Goal: Task Accomplishment & Management: Complete application form

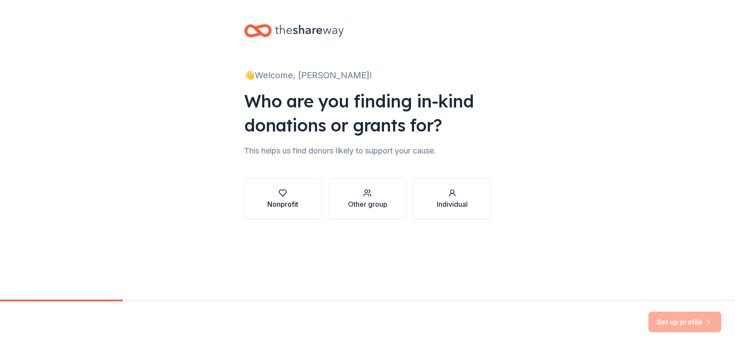
click at [281, 201] on div "Nonprofit" at bounding box center [282, 204] width 31 height 10
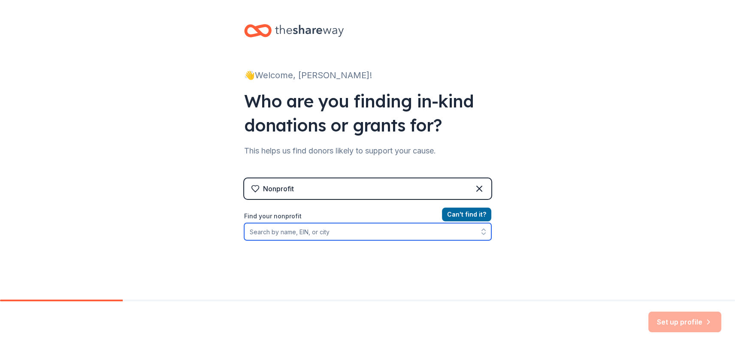
click at [392, 237] on input "Find your nonprofit" at bounding box center [367, 231] width 247 height 17
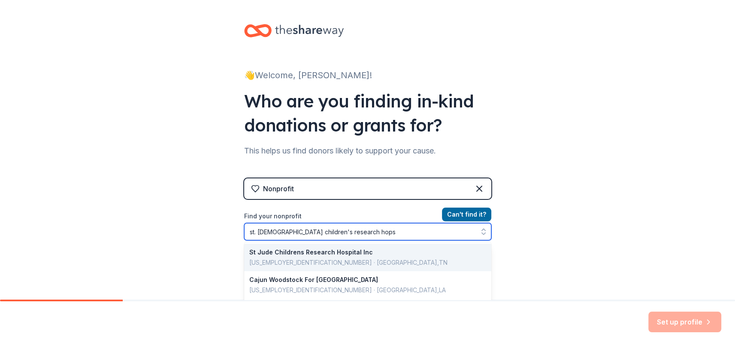
type input "st. [DEMOGRAPHIC_DATA] children's research hopsi"
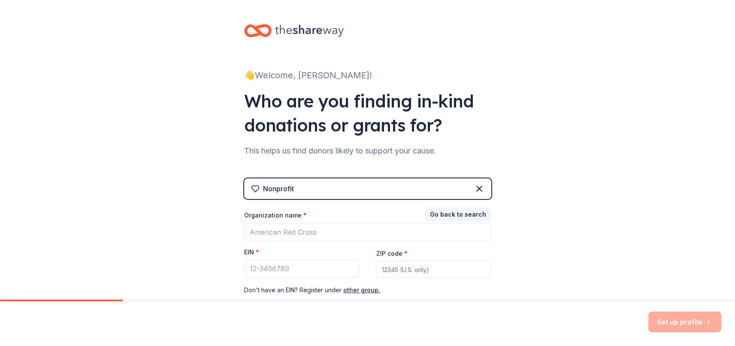
click at [337, 190] on div "Nonprofit" at bounding box center [367, 188] width 247 height 21
click at [329, 272] on input "EIN *" at bounding box center [301, 268] width 115 height 18
type input "[US_EMPLOYER_IDENTIFICATION_NUMBER]"
click at [557, 247] on div "👋 Welcome, [PERSON_NAME]! Who are you finding in-kind donations or grants for? …" at bounding box center [367, 176] width 735 height 353
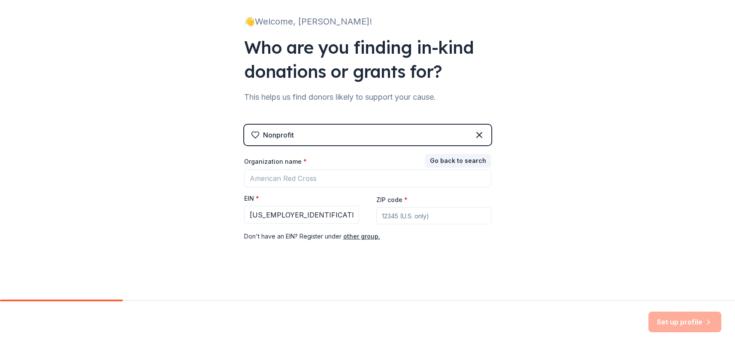
scroll to position [54, 0]
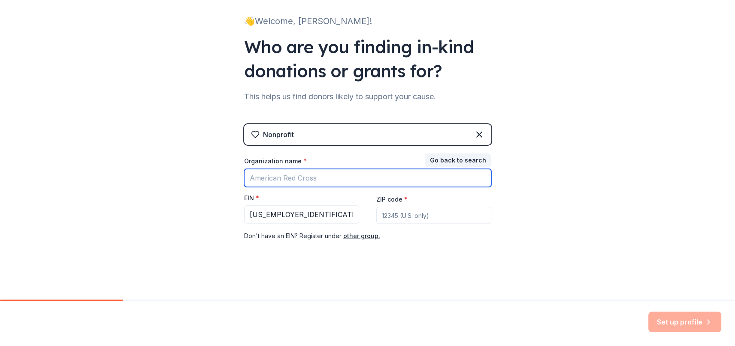
click at [416, 176] on input "Organization name *" at bounding box center [367, 178] width 247 height 18
type input "s"
type input "[GEOGRAPHIC_DATA]"
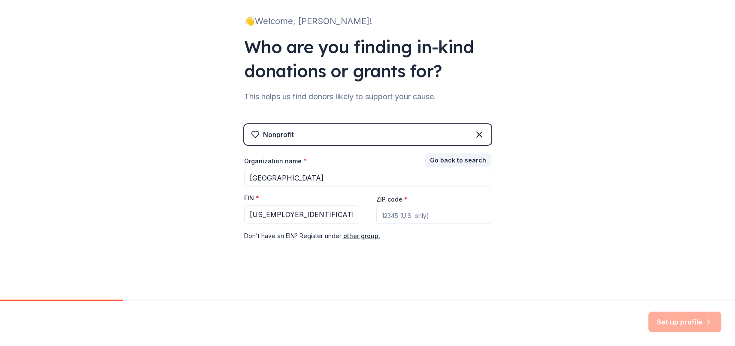
click at [410, 239] on div "Don ' t have an EIN? Register under other group." at bounding box center [367, 236] width 247 height 10
click at [459, 161] on button "Go back to search" at bounding box center [458, 160] width 67 height 14
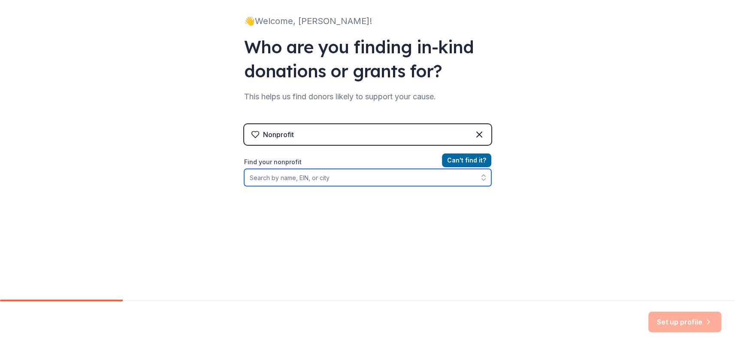
click at [331, 177] on input "Find your nonprofit" at bounding box center [367, 177] width 247 height 17
type input "[US_EMPLOYER_IDENTIFICATION_NUMBER]"
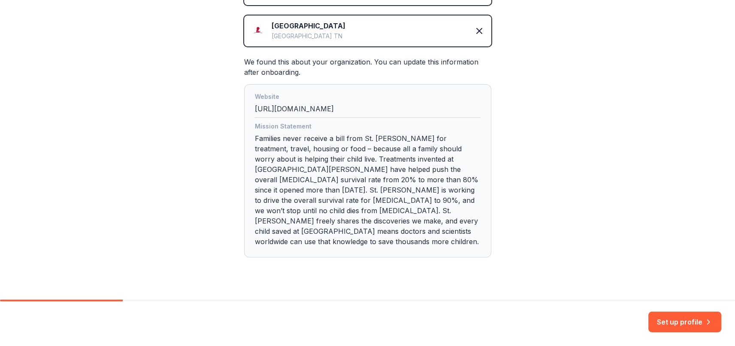
scroll to position [200, 0]
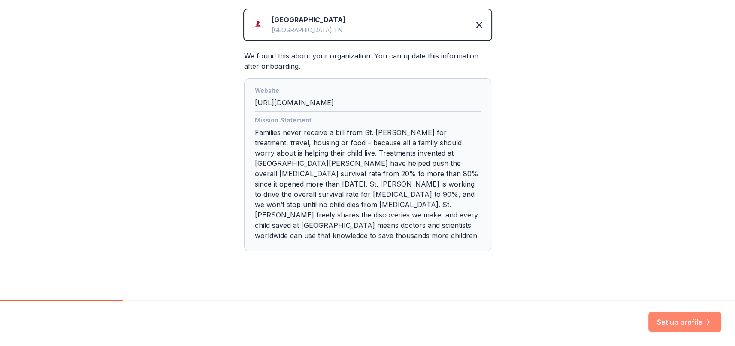
click at [688, 323] on button "Set up profile" at bounding box center [685, 321] width 73 height 21
